Goal: Transaction & Acquisition: Obtain resource

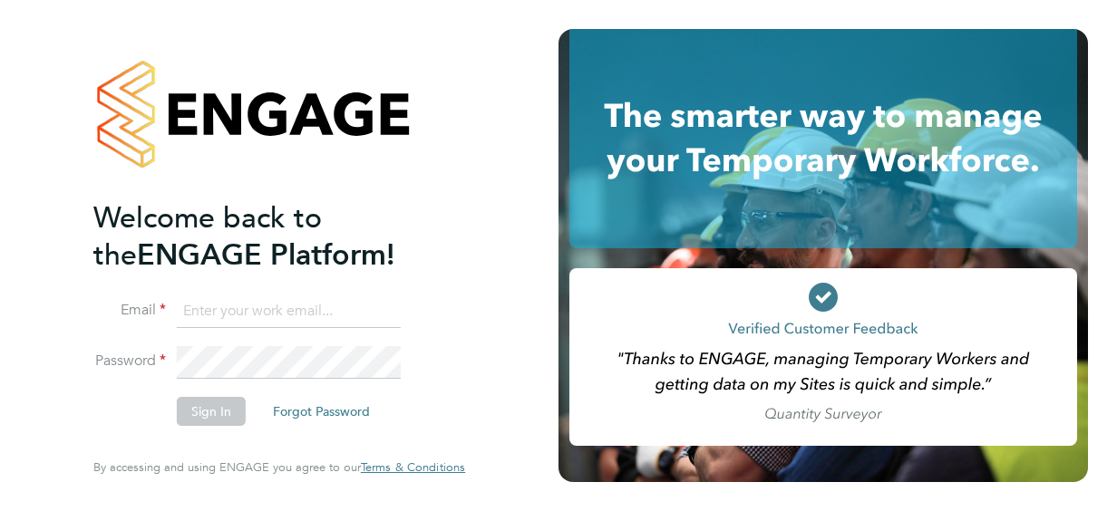
type input "josh.groom@vistry.co.uk"
click at [219, 416] on button "Sign In" at bounding box center [211, 411] width 69 height 29
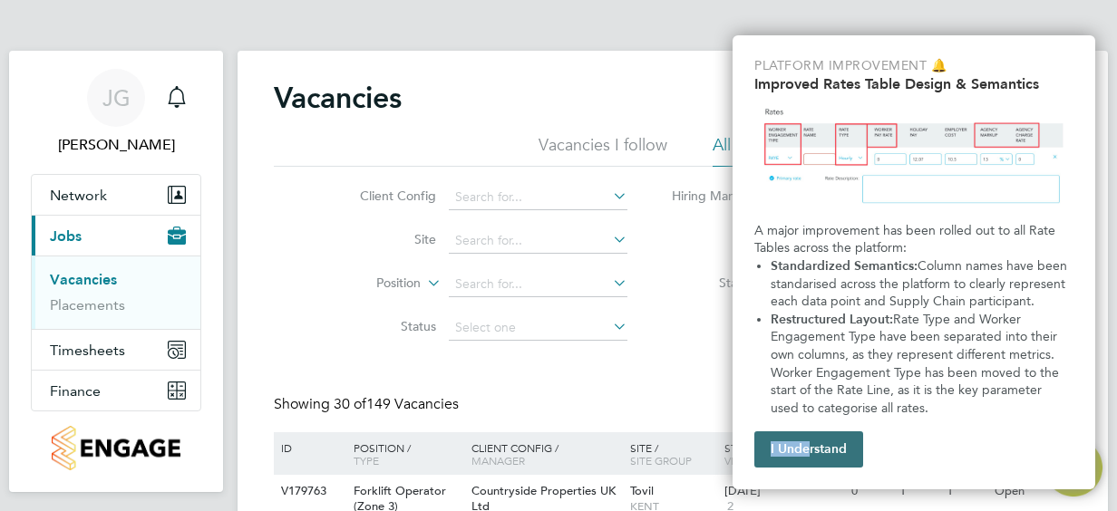
click at [807, 466] on div "Platform Improvement 🔔 Improved Rates Table Design & Semantics A major improvem…" at bounding box center [913, 262] width 363 height 454
drag, startPoint x: 807, startPoint y: 466, endPoint x: 779, endPoint y: 440, distance: 37.2
click at [779, 440] on button "I Understand" at bounding box center [808, 449] width 109 height 36
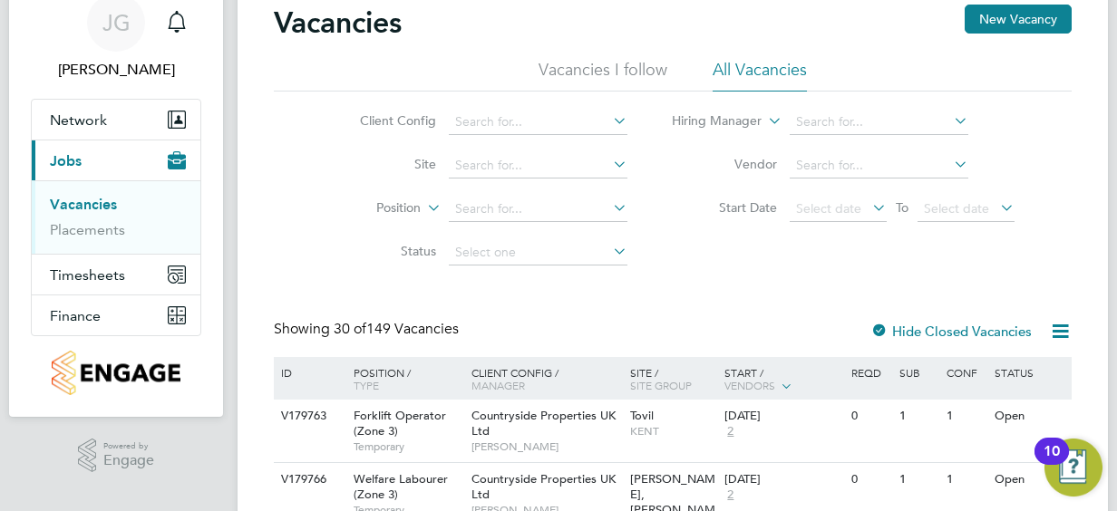
scroll to position [77, 0]
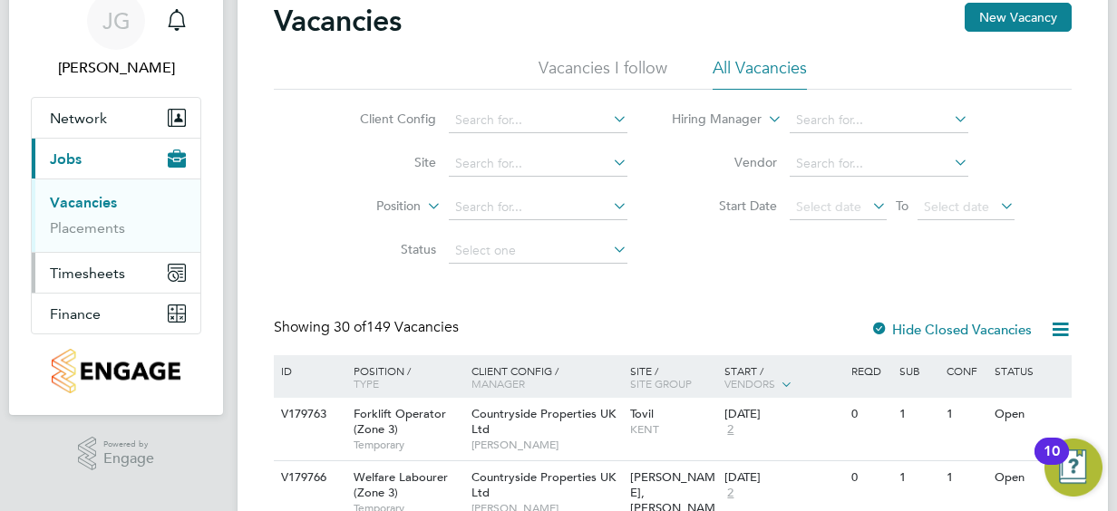
click at [92, 274] on span "Timesheets" at bounding box center [87, 273] width 75 height 17
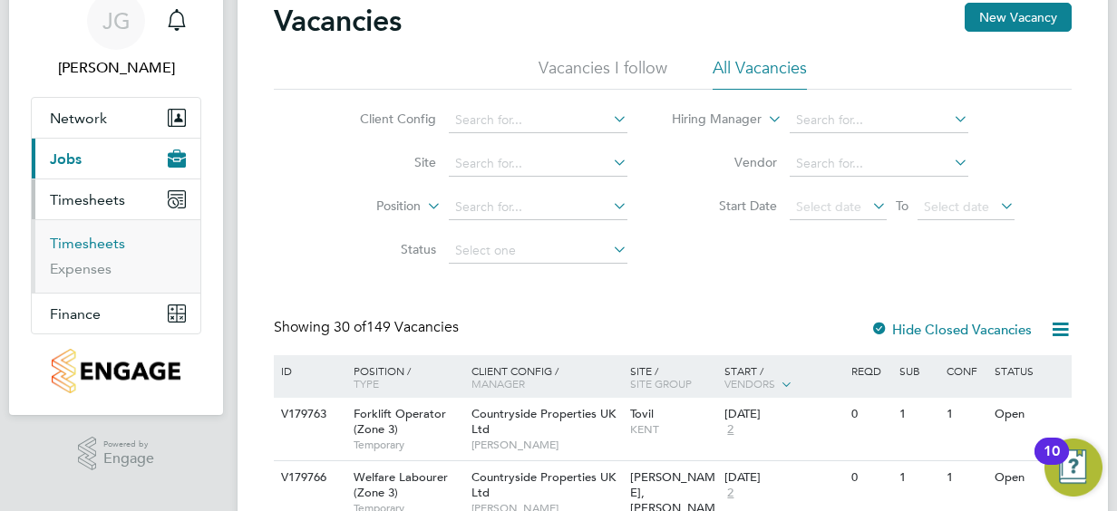
click at [97, 244] on link "Timesheets" at bounding box center [87, 243] width 75 height 17
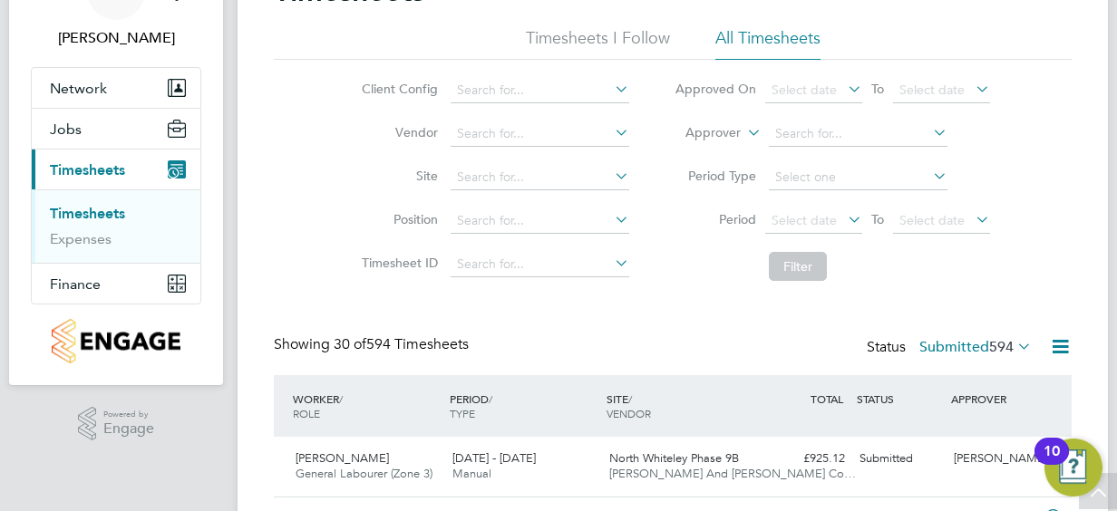
click at [611, 177] on icon at bounding box center [611, 175] width 0 height 25
click at [569, 247] on li "Heybridge Phase 3" at bounding box center [539, 251] width 179 height 24
type input "Heybridge Phase 3"
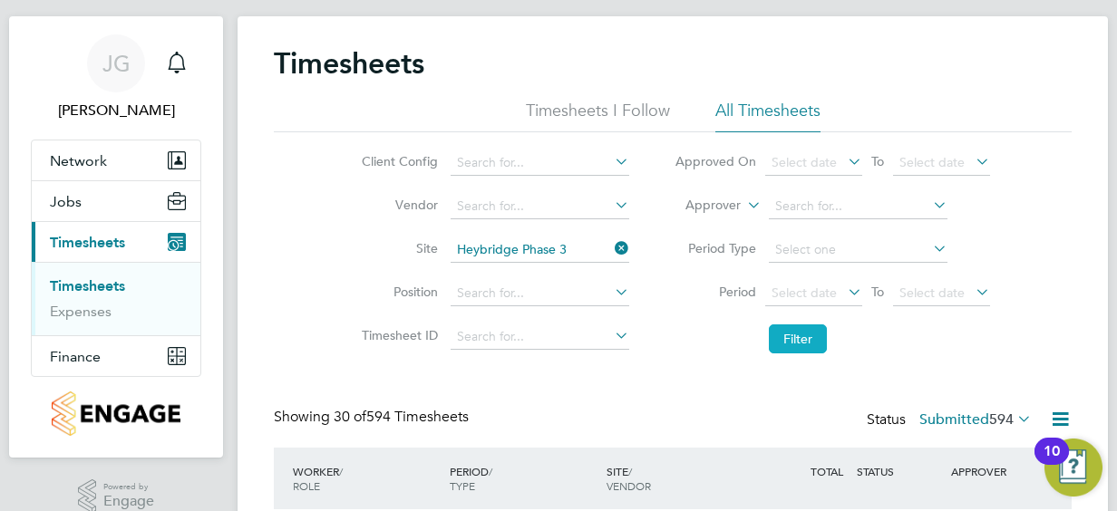
click at [792, 340] on button "Filter" at bounding box center [798, 338] width 58 height 29
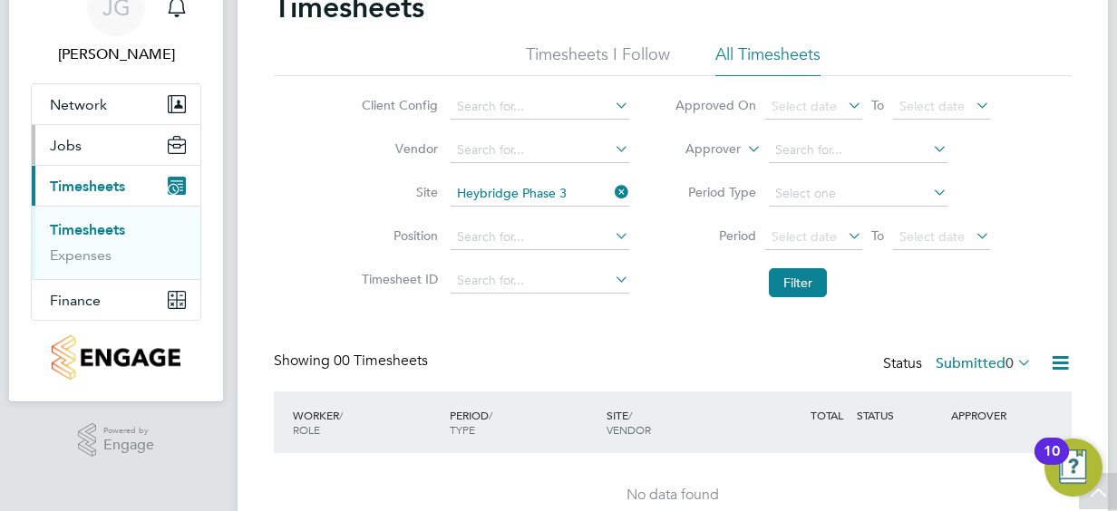
click at [68, 141] on span "Jobs" at bounding box center [66, 145] width 32 height 17
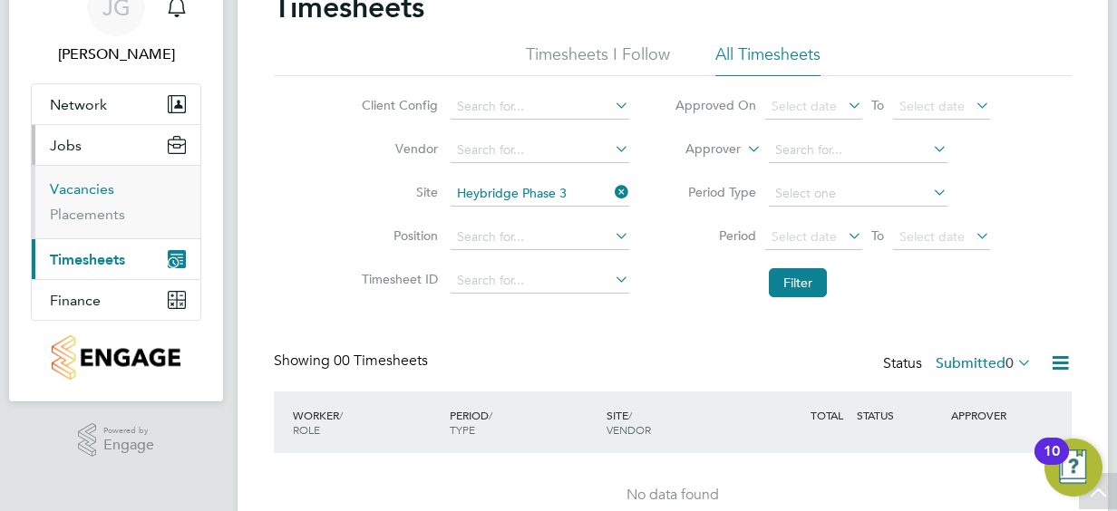
click at [89, 187] on link "Vacancies" at bounding box center [82, 188] width 64 height 17
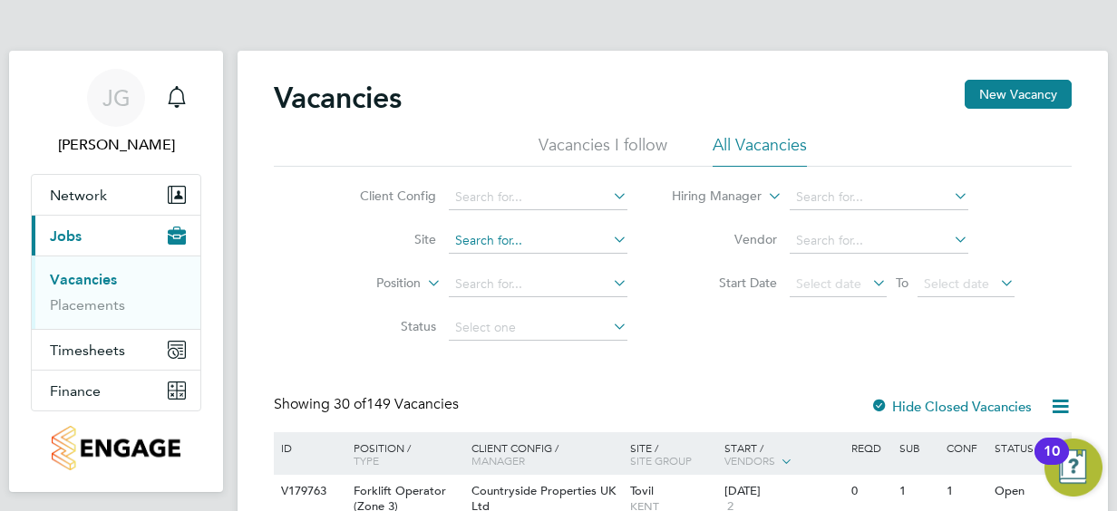
click at [553, 242] on input at bounding box center [538, 240] width 179 height 25
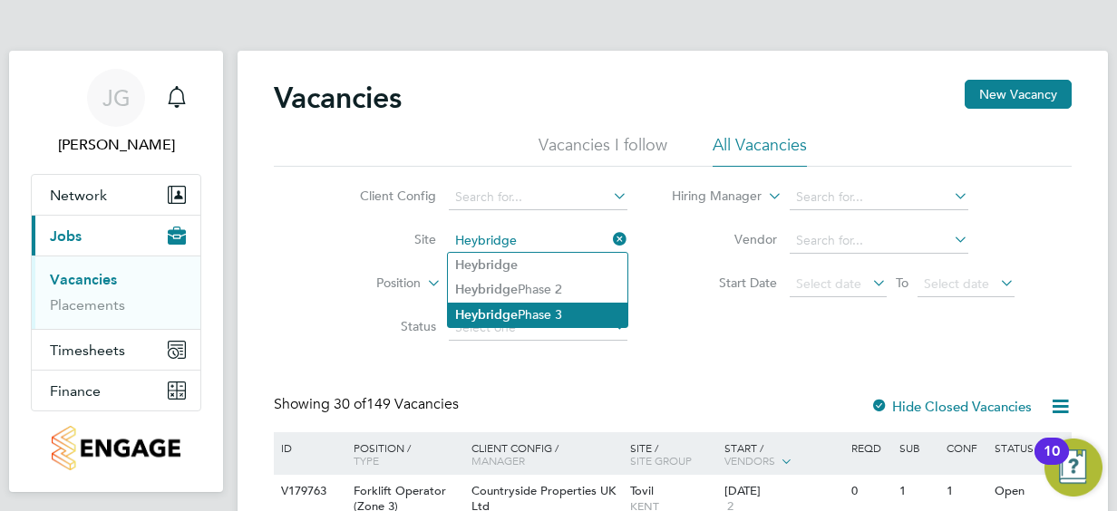
click at [565, 306] on li "Heybridge Phase 3" at bounding box center [537, 315] width 179 height 24
type input "Heybridge Phase 3"
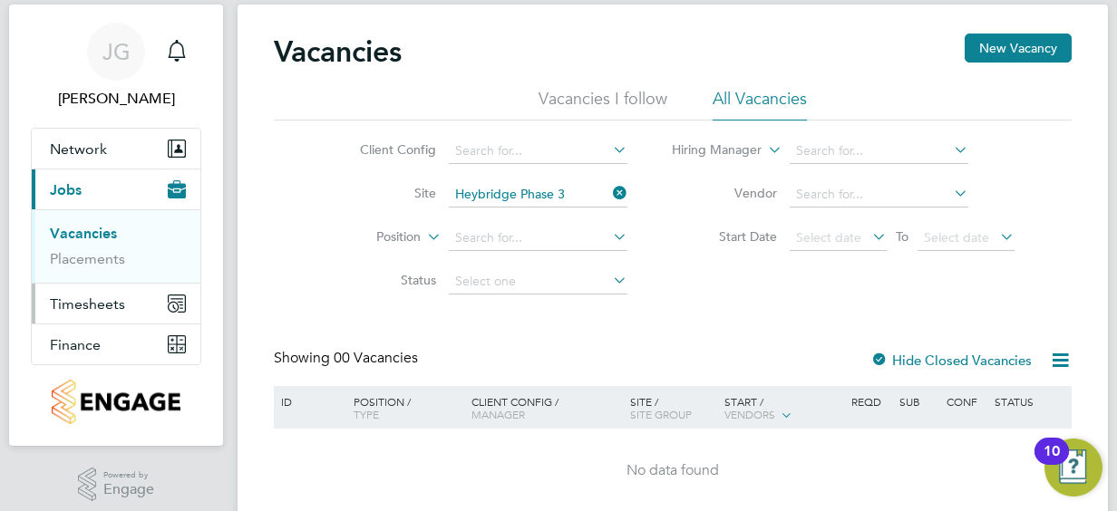
click at [83, 299] on span "Timesheets" at bounding box center [87, 303] width 75 height 17
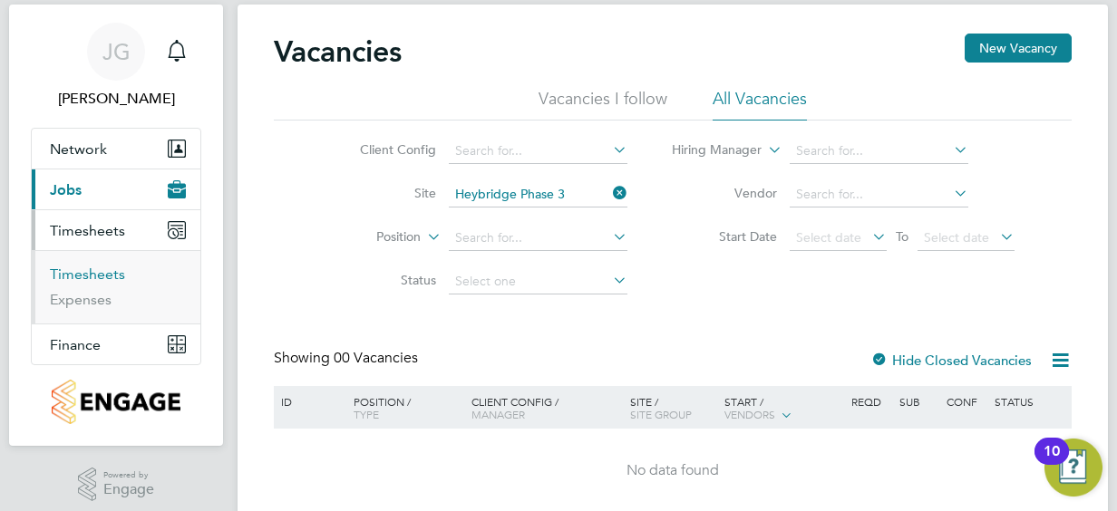
click at [105, 266] on link "Timesheets" at bounding box center [87, 274] width 75 height 17
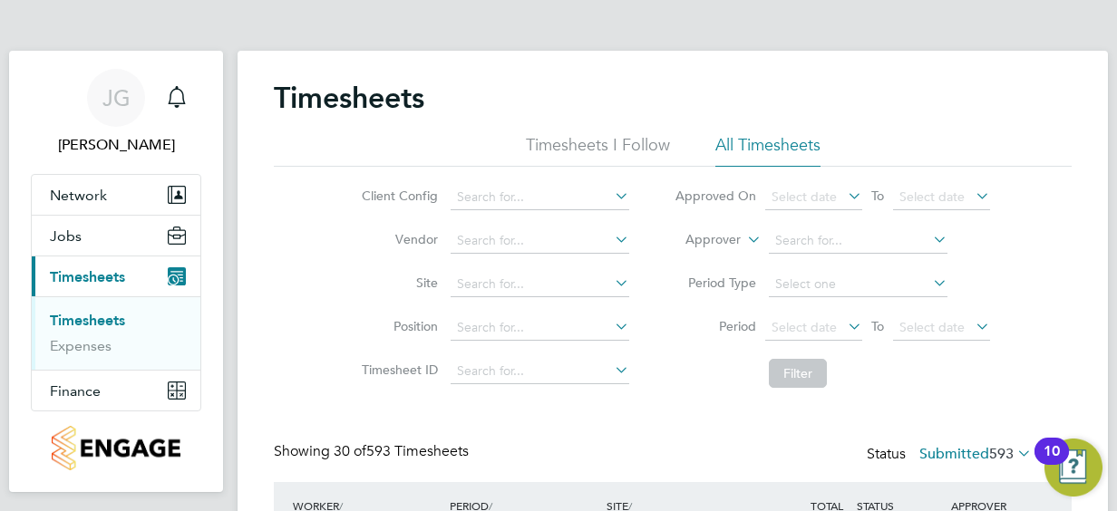
click at [752, 139] on li "All Timesheets" at bounding box center [767, 150] width 105 height 33
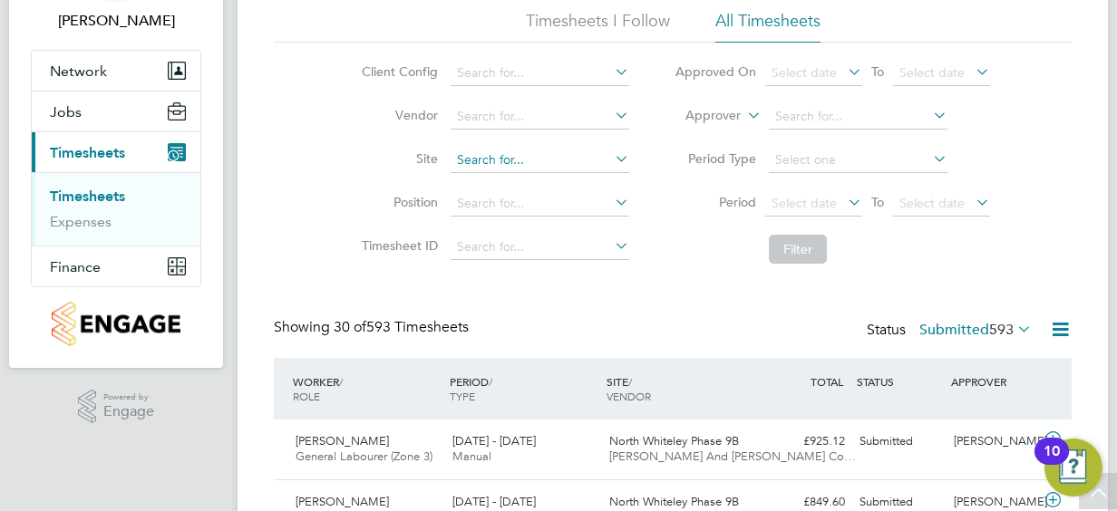
click at [526, 156] on input at bounding box center [539, 160] width 179 height 25
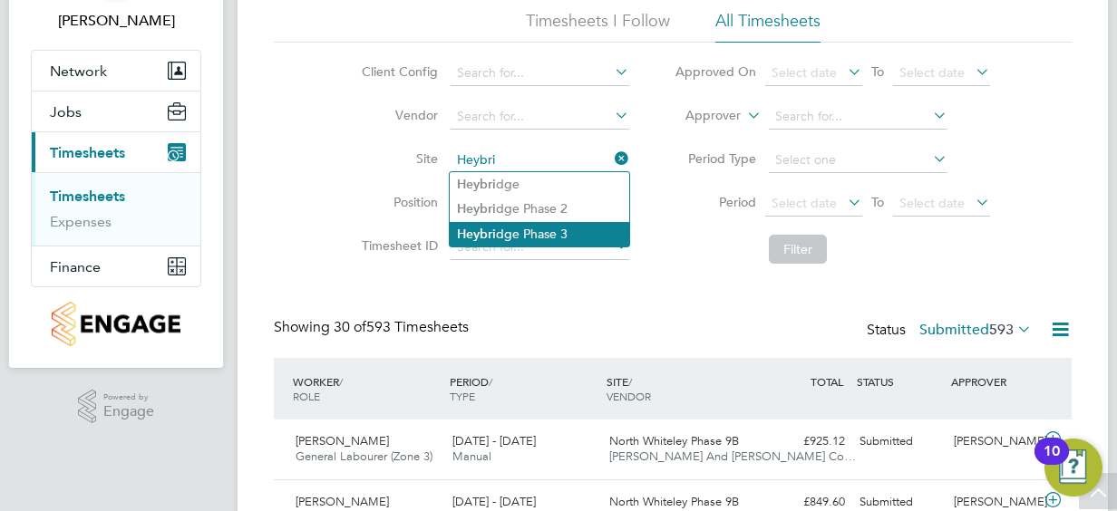
click at [588, 233] on li "Heybri dge Phase 3" at bounding box center [539, 234] width 179 height 24
type input "Heybridge Phase 3"
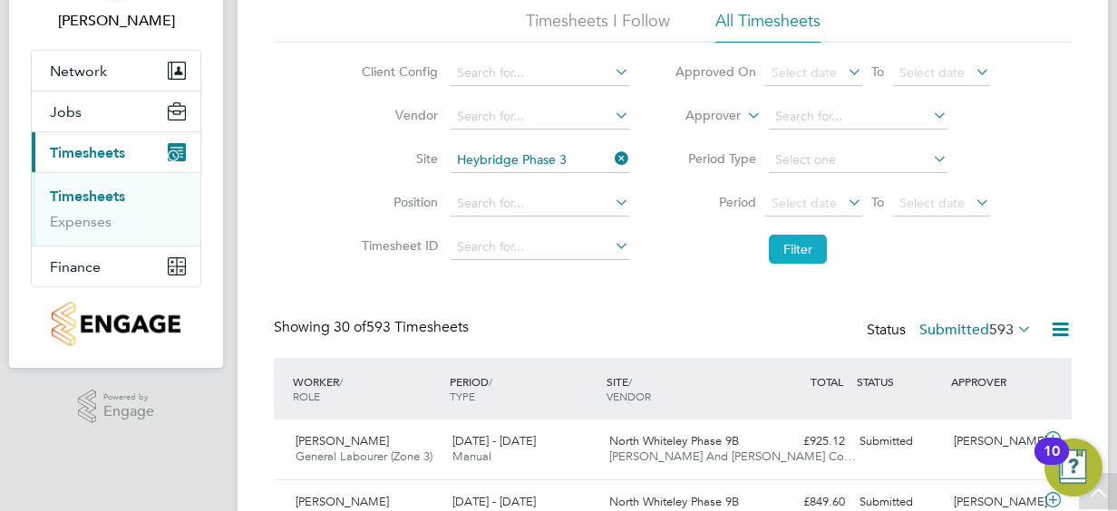
click at [798, 255] on button "Filter" at bounding box center [798, 249] width 58 height 29
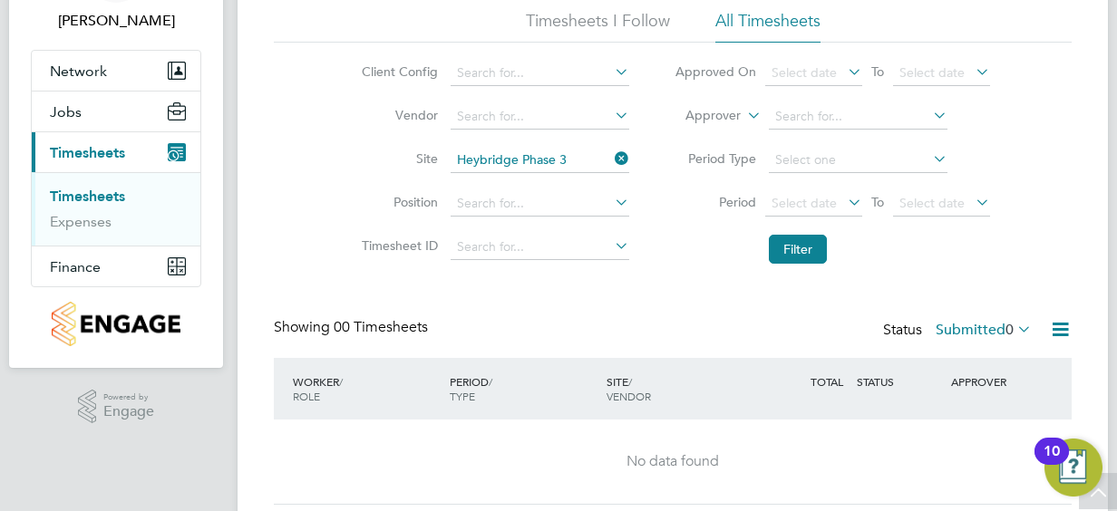
click at [616, 22] on li "Timesheets I Follow" at bounding box center [598, 26] width 144 height 33
click at [83, 265] on span "Finance" at bounding box center [75, 266] width 51 height 17
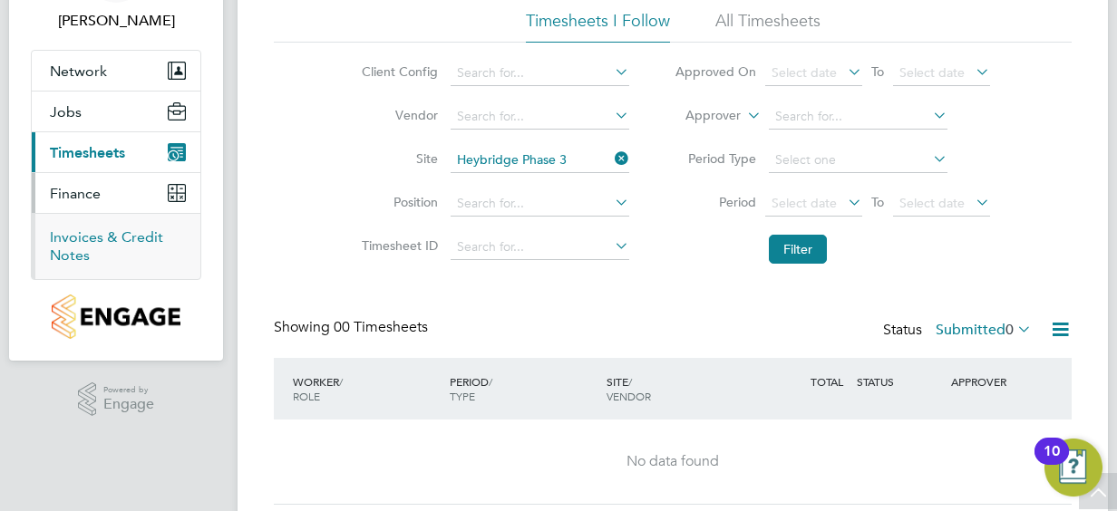
click at [103, 234] on link "Invoices & Credit Notes" at bounding box center [106, 245] width 113 height 35
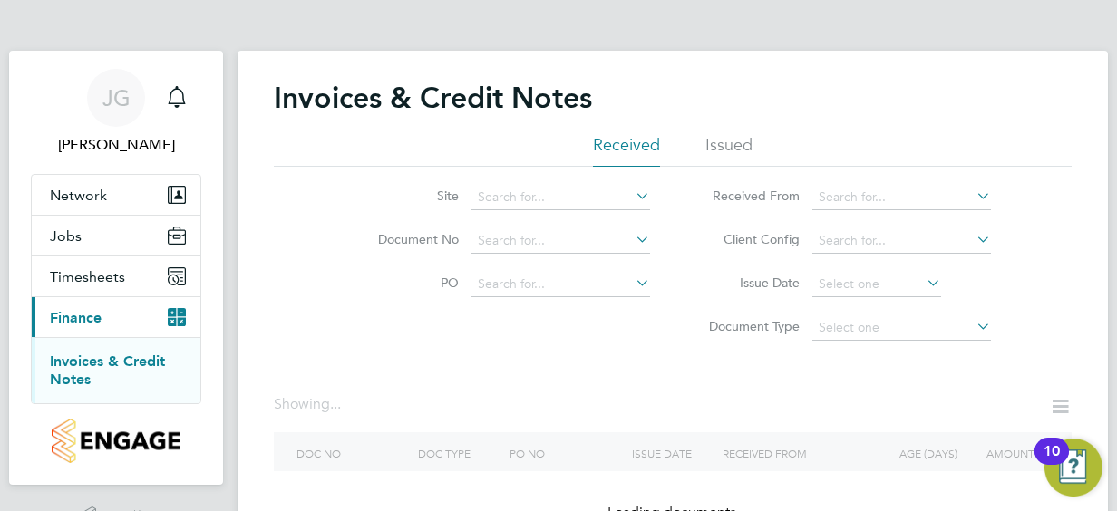
click at [713, 146] on li "Issued" at bounding box center [728, 150] width 47 height 33
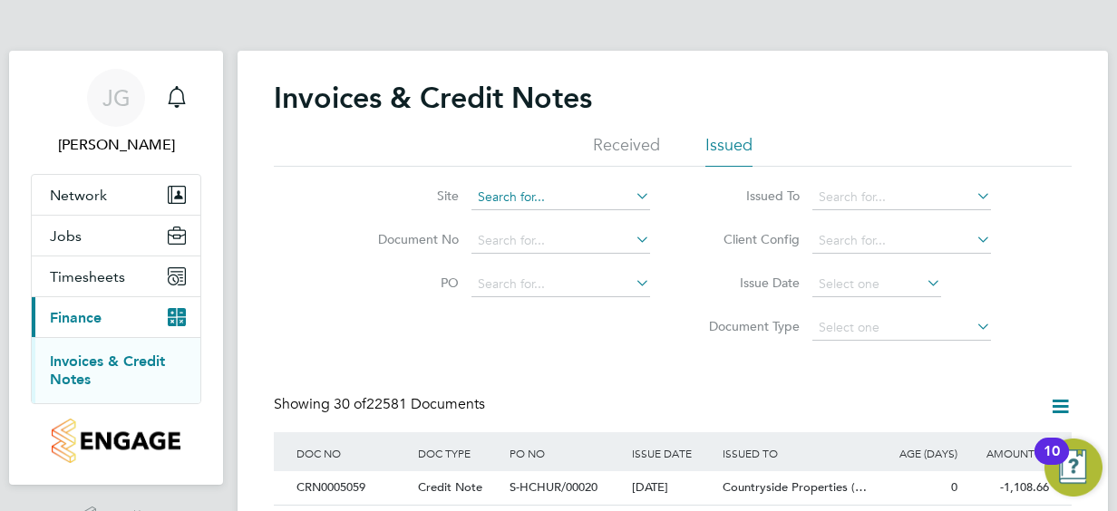
click at [569, 207] on input at bounding box center [560, 197] width 179 height 25
click at [585, 265] on li "Heybridge Phase 3" at bounding box center [560, 271] width 179 height 24
type input "Heybridge Phase 3"
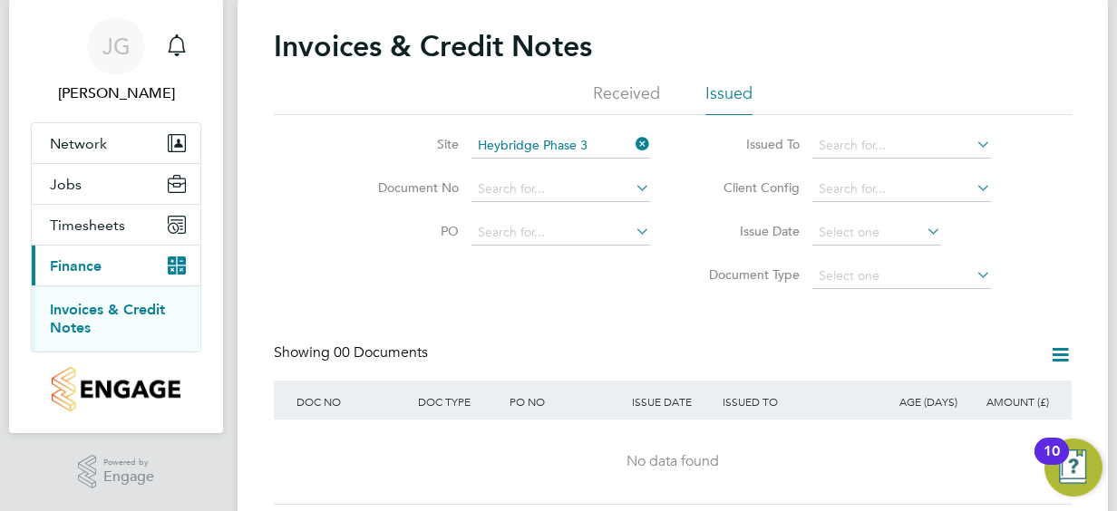
click at [639, 93] on li "Received" at bounding box center [626, 98] width 67 height 33
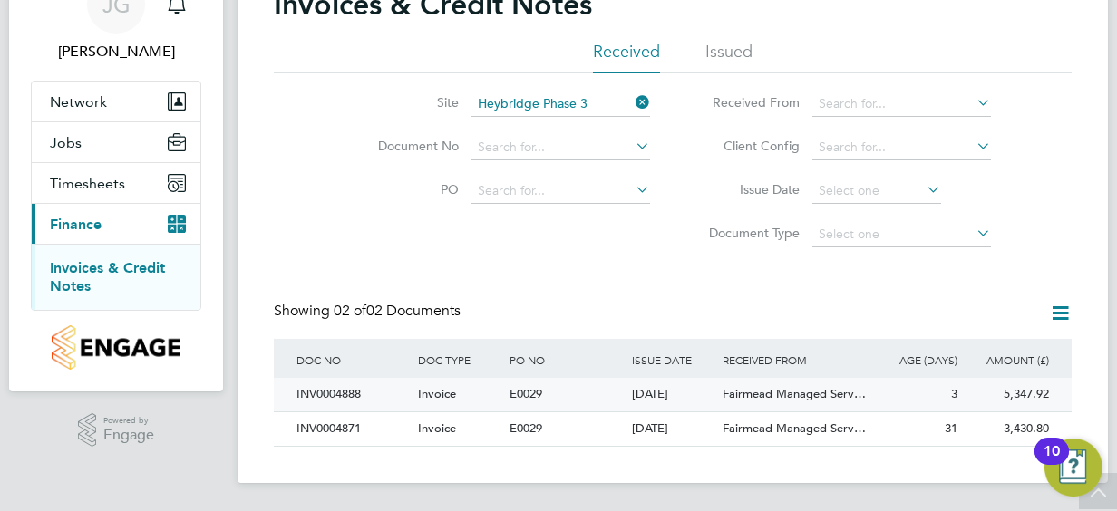
click at [342, 401] on div "INV0004888" at bounding box center [352, 395] width 121 height 34
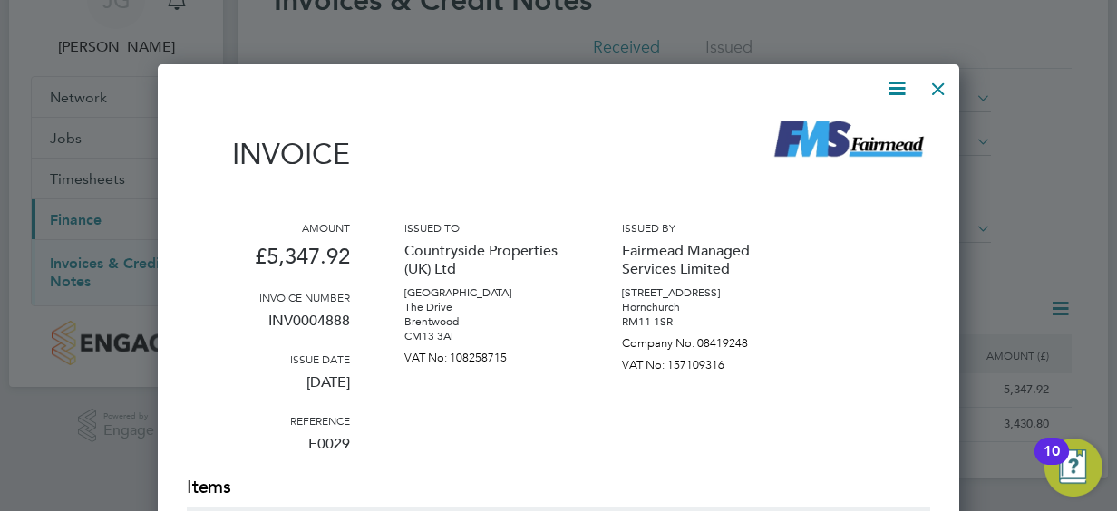
click at [897, 92] on icon at bounding box center [896, 88] width 23 height 23
click at [861, 134] on li "Download Invoice" at bounding box center [841, 131] width 125 height 25
